Goal: Information Seeking & Learning: Learn about a topic

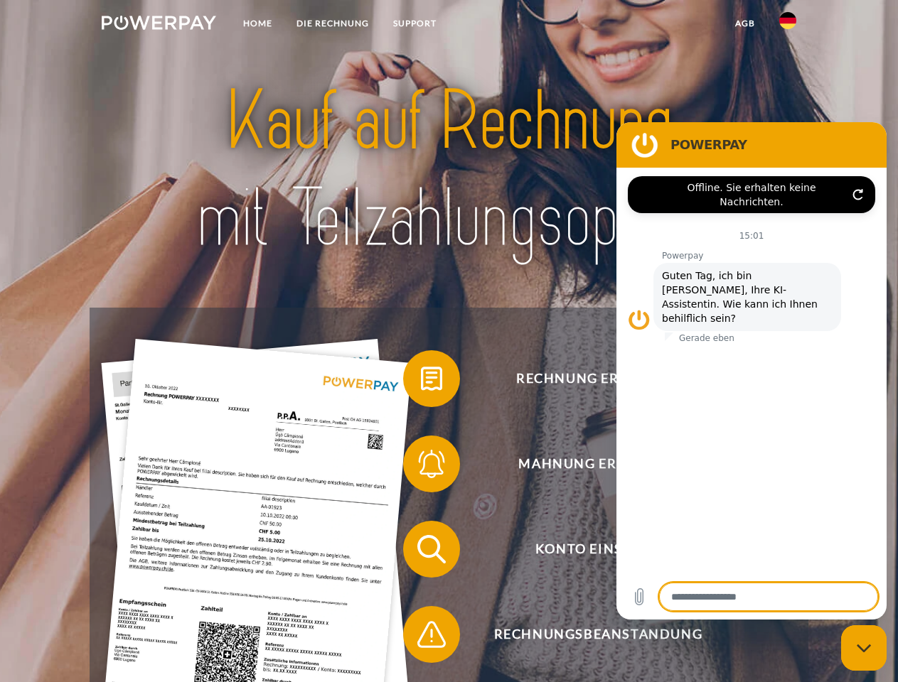
click at [159, 25] on img at bounding box center [159, 23] width 114 height 14
click at [788, 25] on img at bounding box center [787, 20] width 17 height 17
click at [744, 23] on link "agb" at bounding box center [745, 24] width 44 height 26
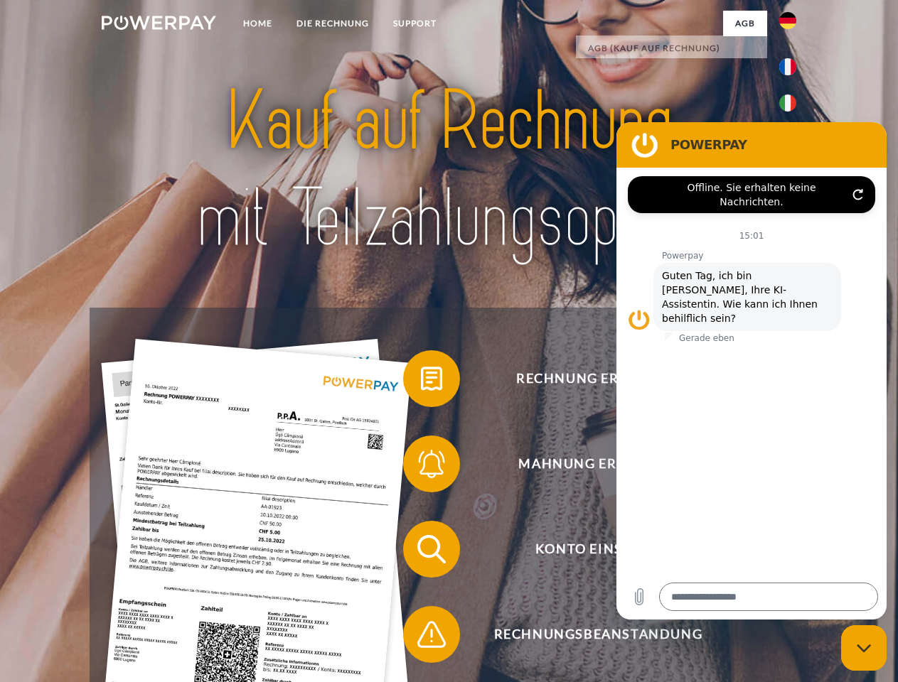
click at [421, 382] on span at bounding box center [410, 378] width 71 height 71
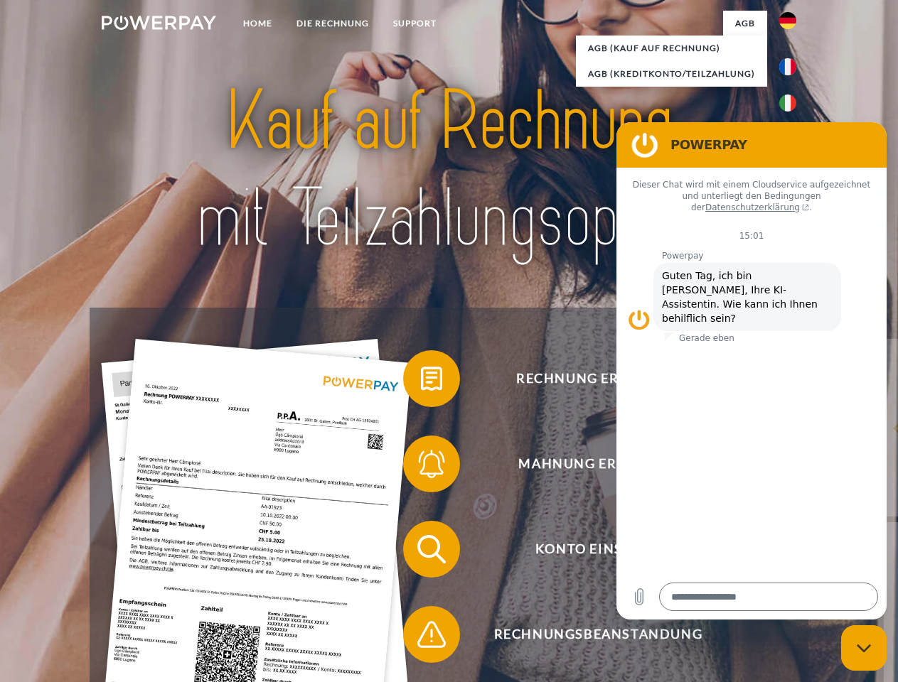
click at [421, 467] on span at bounding box center [410, 464] width 71 height 71
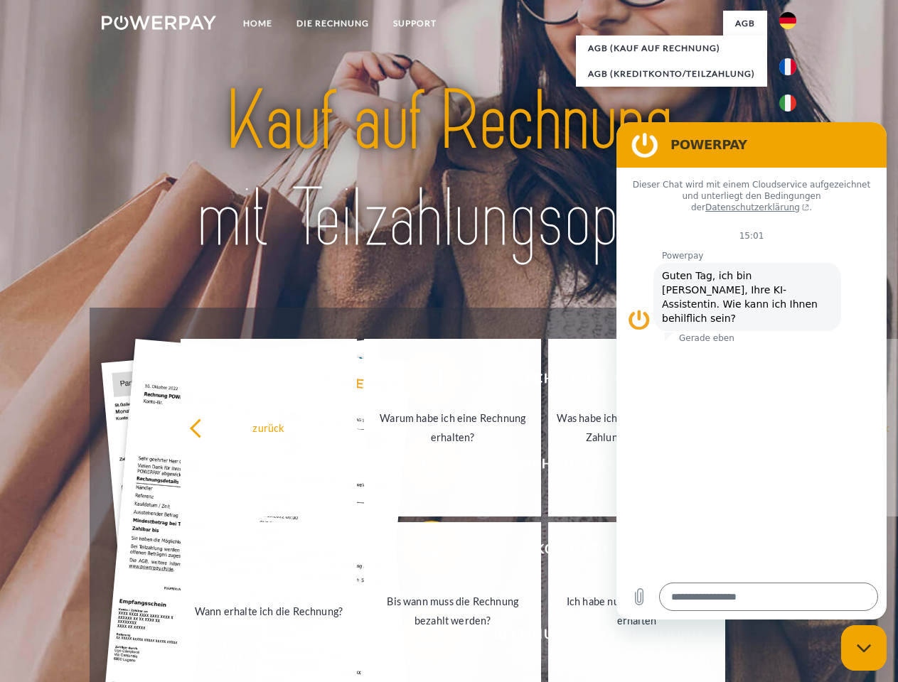
click at [421, 552] on link "Bis wann muss die Rechnung bezahlt werden?" at bounding box center [452, 611] width 177 height 178
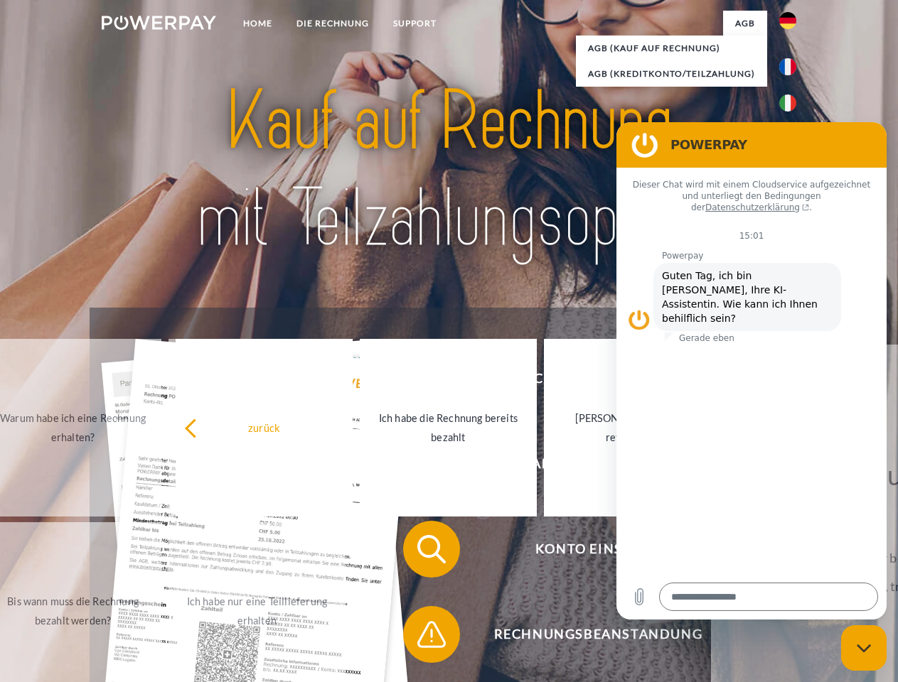
click at [421, 638] on span at bounding box center [410, 634] width 71 height 71
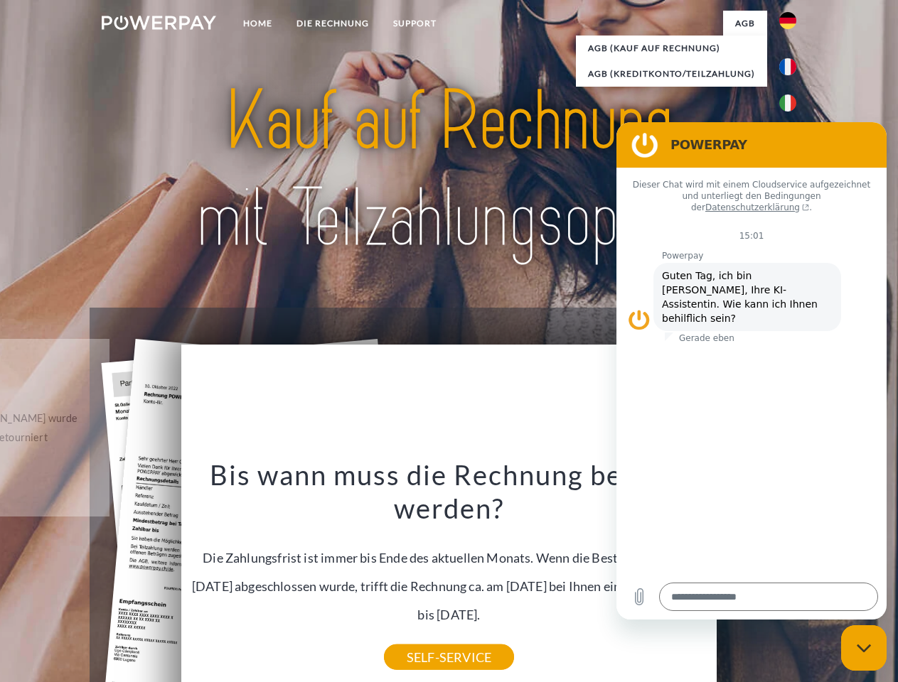
click at [864, 648] on icon "Messaging-Fenster schließen" at bounding box center [863, 648] width 15 height 9
type textarea "*"
